Goal: Task Accomplishment & Management: Manage account settings

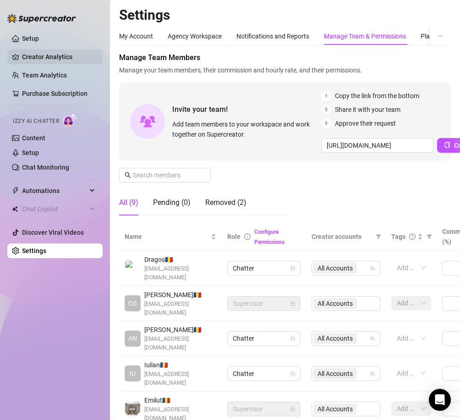
click at [25, 53] on link "Creator Analytics" at bounding box center [58, 56] width 73 height 15
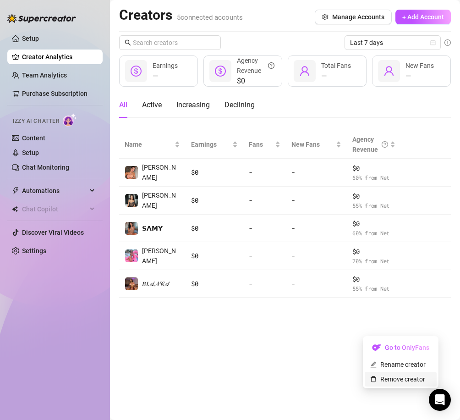
click at [394, 377] on link "Remove creator" at bounding box center [397, 378] width 55 height 7
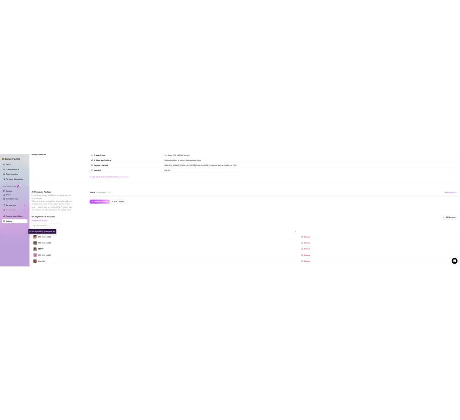
scroll to position [92, 0]
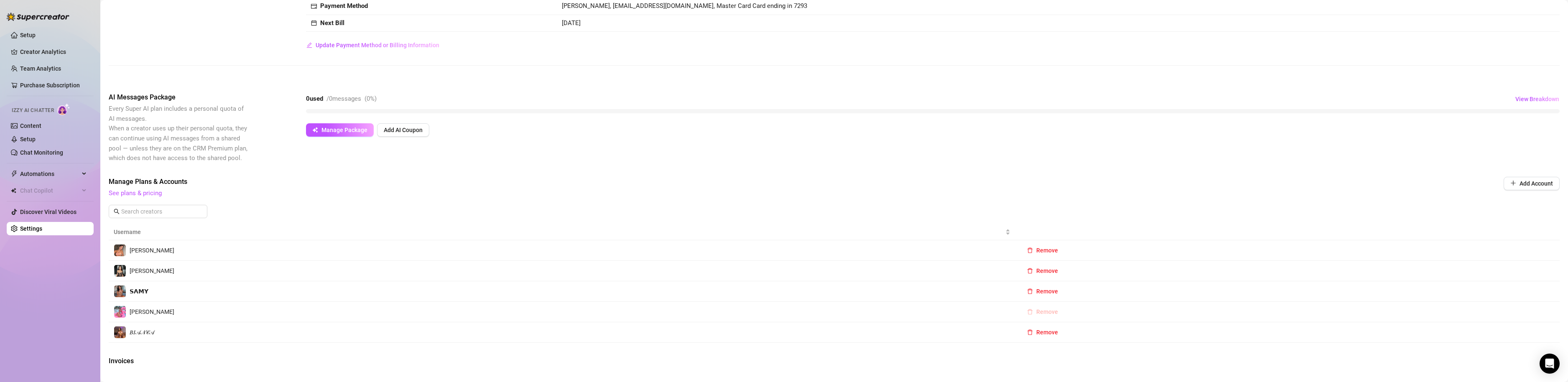
click at [420, 311] on span "Remove" at bounding box center [1047, 311] width 22 height 6
click at [420, 291] on span "OK" at bounding box center [1095, 289] width 8 height 6
